Goal: Navigation & Orientation: Find specific page/section

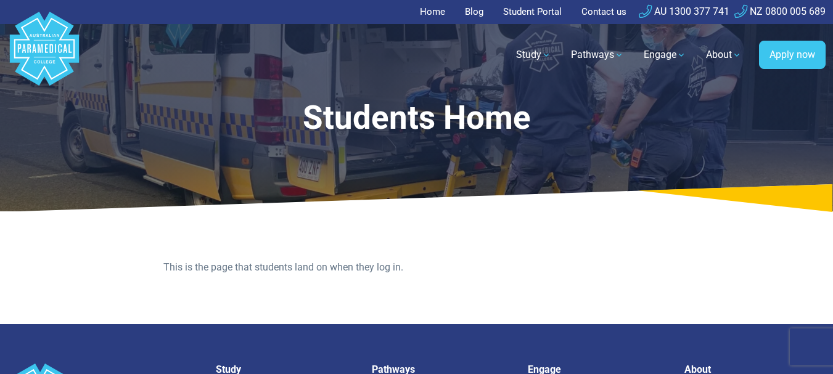
click at [532, 6] on link "Student Portal" at bounding box center [532, 12] width 73 height 24
drag, startPoint x: 522, startPoint y: 9, endPoint x: 518, endPoint y: 124, distance: 115.4
click at [522, 8] on link "Student Portal" at bounding box center [532, 12] width 73 height 24
